Goal: Information Seeking & Learning: Learn about a topic

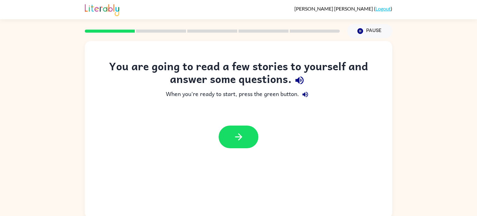
click at [240, 125] on div at bounding box center [238, 136] width 307 height 35
click at [241, 138] on icon "button" at bounding box center [238, 136] width 7 height 7
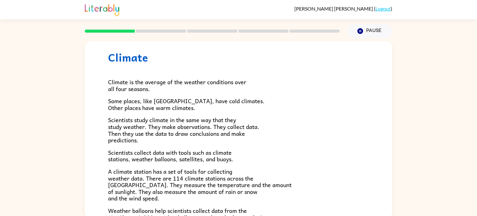
scroll to position [14, 0]
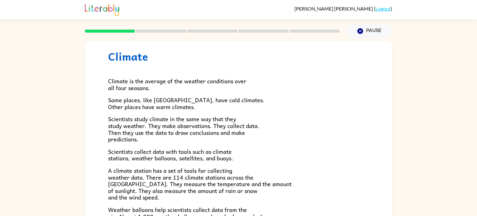
click at [169, 93] on div "Climate is the average of the weather conditions over all four seasons. Some pl…" at bounding box center [238, 190] width 261 height 254
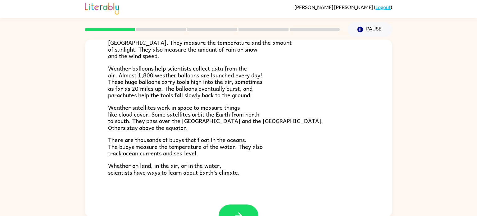
scroll to position [2, 0]
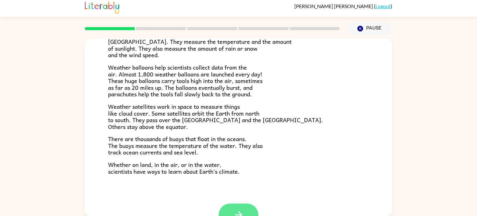
click at [232, 208] on button "button" at bounding box center [239, 214] width 40 height 23
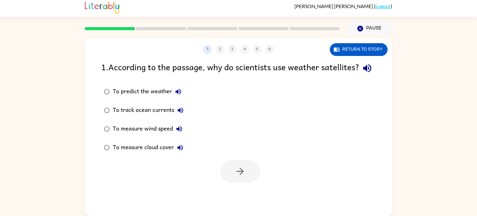
scroll to position [0, 0]
click at [149, 67] on div "1 . According to the passage, why do scientists use weather satellites?" at bounding box center [238, 68] width 275 height 16
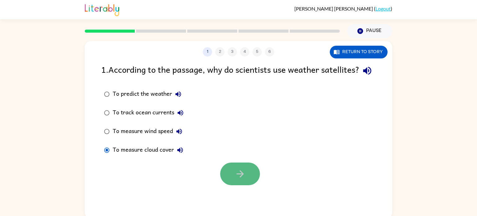
click at [225, 182] on button "button" at bounding box center [240, 173] width 40 height 23
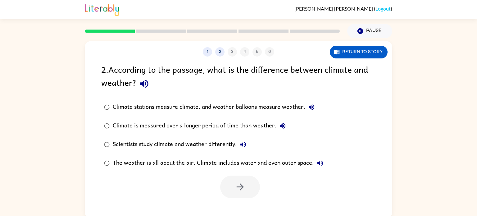
click at [121, 175] on div at bounding box center [238, 185] width 307 height 26
click at [223, 178] on div at bounding box center [240, 186] width 40 height 23
click at [235, 192] on icon "button" at bounding box center [240, 186] width 11 height 11
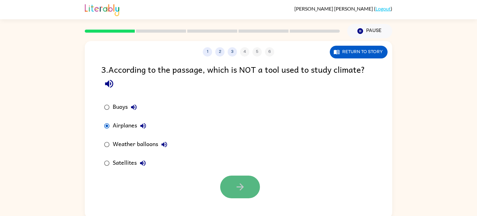
click at [234, 191] on button "button" at bounding box center [240, 186] width 40 height 23
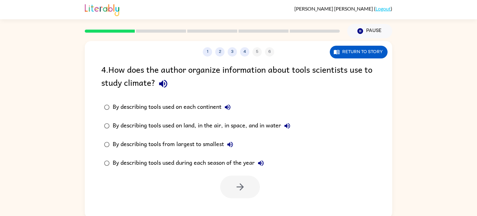
click at [167, 83] on icon "button" at bounding box center [163, 84] width 8 height 8
click at [229, 182] on button "button" at bounding box center [240, 186] width 40 height 23
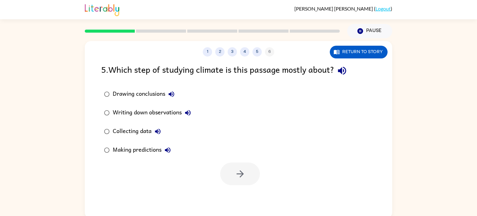
click at [359, 69] on div "5 . Which step of studying climate is this passage mostly about?" at bounding box center [238, 71] width 275 height 16
click at [347, 71] on icon "button" at bounding box center [342, 70] width 11 height 11
click at [133, 134] on div "Collecting data" at bounding box center [138, 131] width 51 height 12
click at [234, 169] on button "button" at bounding box center [240, 173] width 40 height 23
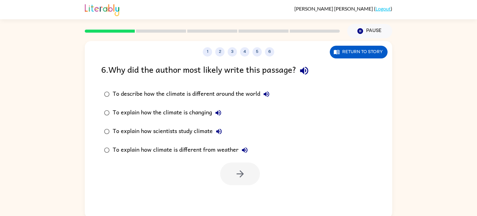
click at [212, 77] on div "6 . Why did the author most likely write this passage?" at bounding box center [238, 71] width 275 height 16
click at [228, 174] on button "button" at bounding box center [240, 173] width 40 height 23
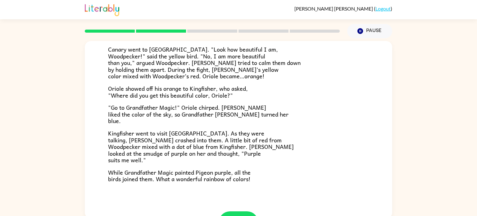
scroll to position [160, 0]
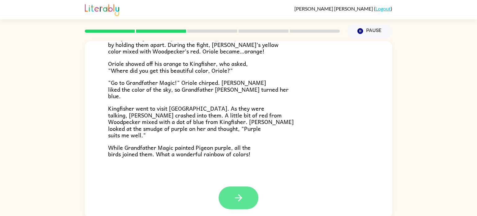
click at [239, 187] on button "button" at bounding box center [239, 197] width 40 height 23
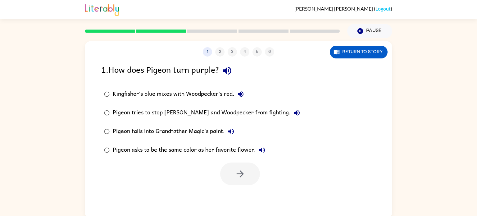
scroll to position [0, 0]
click at [246, 171] on button "button" at bounding box center [240, 173] width 40 height 23
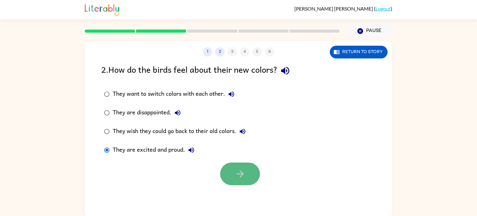
click at [247, 173] on button "button" at bounding box center [240, 173] width 40 height 23
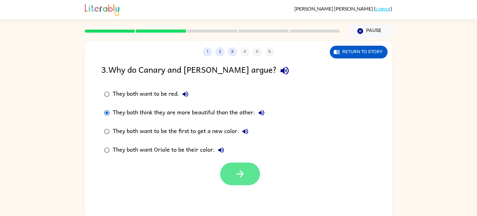
click at [234, 171] on button "button" at bounding box center [240, 173] width 40 height 23
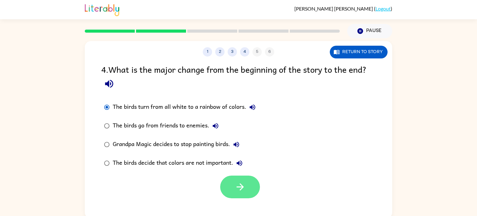
click at [227, 180] on button "button" at bounding box center [240, 186] width 40 height 23
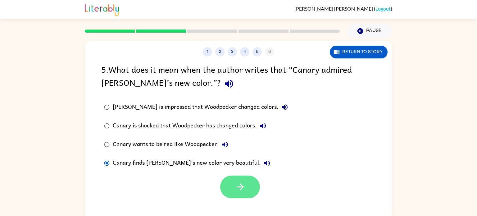
click at [232, 182] on button "button" at bounding box center [240, 186] width 40 height 23
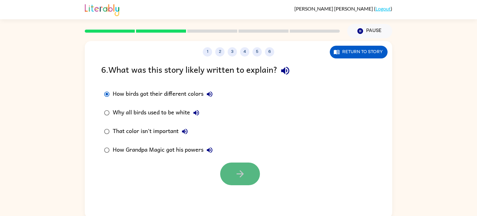
click at [233, 170] on button "button" at bounding box center [240, 173] width 40 height 23
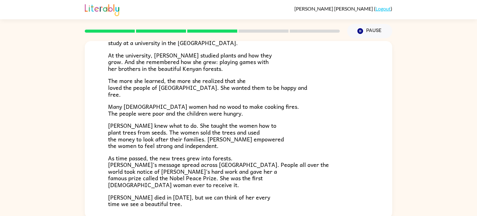
scroll to position [175, 0]
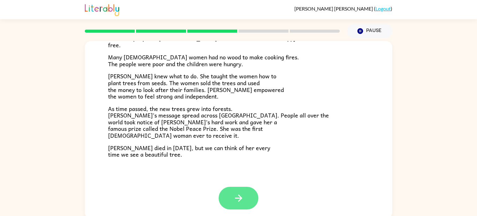
click at [245, 194] on button "button" at bounding box center [239, 198] width 40 height 23
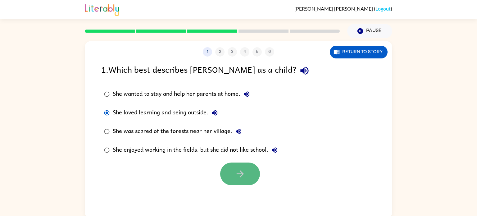
click at [229, 164] on button "button" at bounding box center [240, 173] width 40 height 23
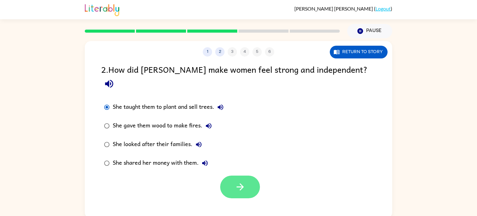
click at [222, 175] on button "button" at bounding box center [240, 186] width 40 height 23
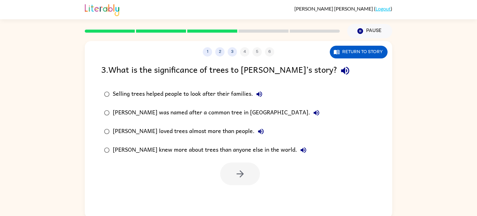
click at [340, 73] on icon "button" at bounding box center [345, 70] width 11 height 11
click at [252, 79] on div "3 . What is the significance of trees to [PERSON_NAME]’s story?" at bounding box center [238, 71] width 275 height 16
click at [231, 166] on button "button" at bounding box center [240, 173] width 40 height 23
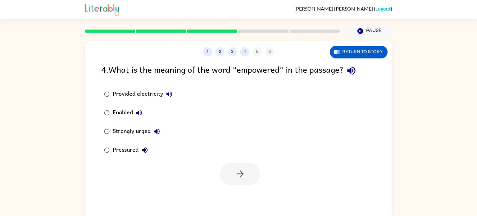
click at [351, 71] on icon "button" at bounding box center [351, 71] width 8 height 8
click at [242, 169] on icon "button" at bounding box center [240, 173] width 11 height 11
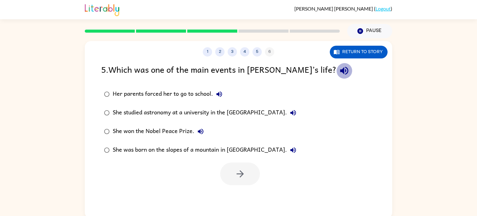
click at [340, 71] on icon "button" at bounding box center [344, 71] width 8 height 8
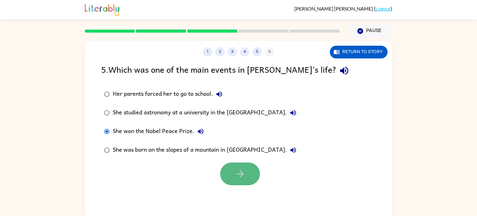
click at [238, 167] on button "button" at bounding box center [240, 173] width 40 height 23
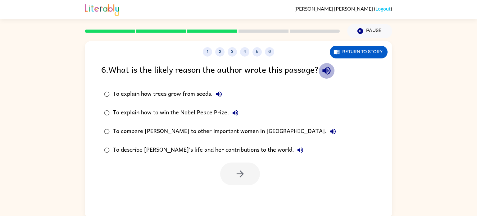
click at [325, 72] on icon "button" at bounding box center [326, 71] width 8 height 8
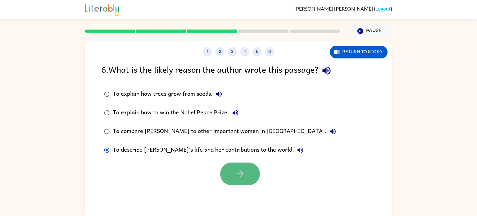
click at [223, 174] on button "button" at bounding box center [240, 173] width 40 height 23
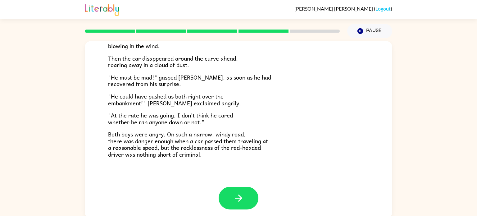
scroll to position [2, 0]
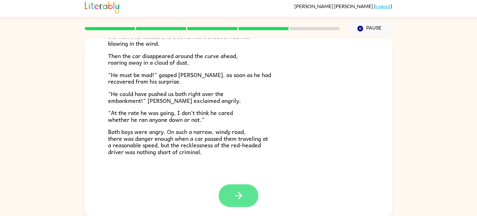
click at [239, 195] on icon "button" at bounding box center [238, 195] width 7 height 7
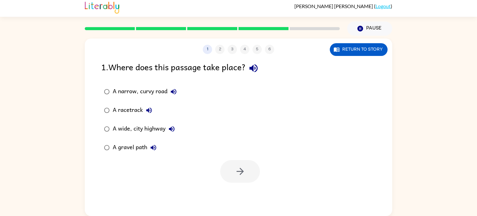
scroll to position [0, 0]
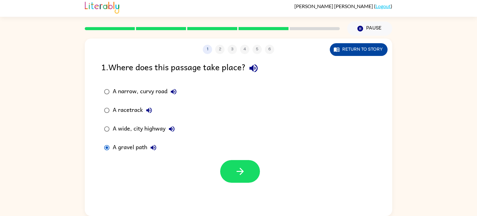
click at [350, 51] on button "Return to story" at bounding box center [359, 49] width 58 height 13
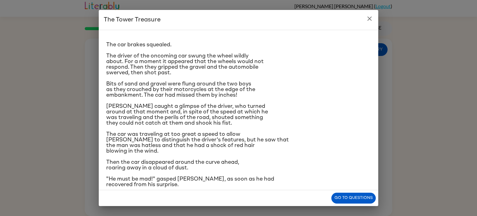
scroll to position [8, 0]
click at [340, 201] on button "Go to questions" at bounding box center [353, 198] width 44 height 11
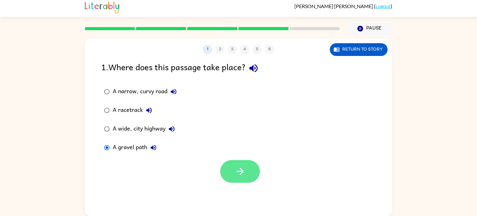
click at [225, 175] on button "button" at bounding box center [240, 171] width 40 height 23
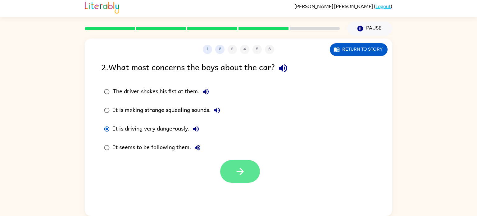
click at [239, 173] on icon "button" at bounding box center [240, 171] width 11 height 11
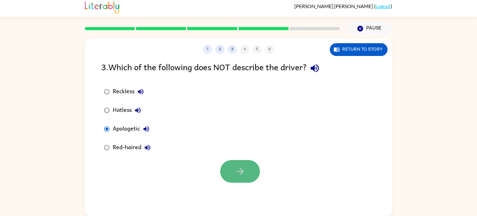
click at [226, 169] on button "button" at bounding box center [240, 171] width 40 height 23
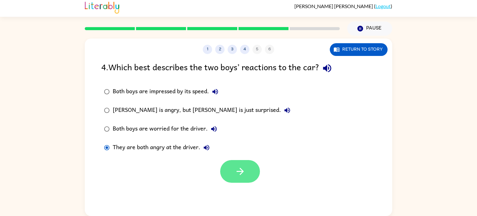
click at [234, 172] on button "button" at bounding box center [240, 171] width 40 height 23
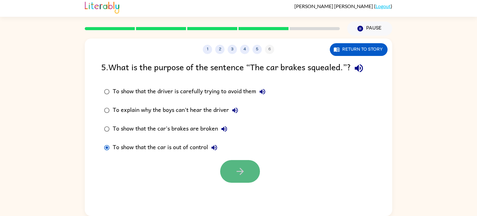
click at [231, 170] on button "button" at bounding box center [240, 171] width 40 height 23
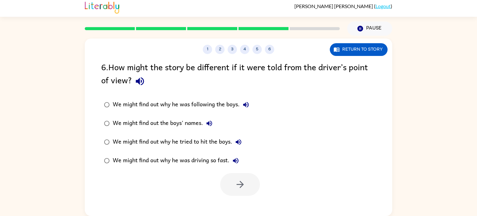
click at [290, 83] on div "6 . How might the story be different if it were told from the driver’s point of…" at bounding box center [238, 74] width 275 height 29
click at [246, 176] on button "button" at bounding box center [240, 184] width 40 height 23
